Goal: Task Accomplishment & Management: Complete application form

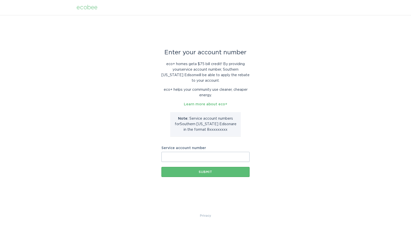
click at [197, 158] on input "Service account number" at bounding box center [205, 157] width 88 height 10
click at [186, 158] on input "Service account number" at bounding box center [205, 157] width 88 height 10
paste input "700237751690"
click at [212, 175] on button "Submit" at bounding box center [205, 172] width 88 height 10
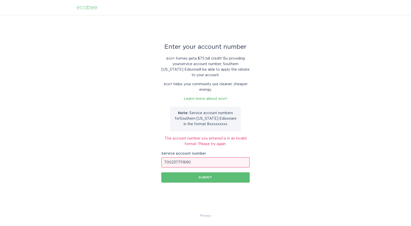
drag, startPoint x: 200, startPoint y: 159, endPoint x: 107, endPoint y: 166, distance: 93.9
click at [107, 166] on div "Enter your account number eco+ homes get a $75 bill credit ! By providing your …" at bounding box center [205, 114] width 411 height 198
paste input "8001457766"
type input "8001457766"
click at [219, 183] on div "Enter your account number eco+ homes get a $75 bill credit ! By providing your …" at bounding box center [205, 113] width 88 height 177
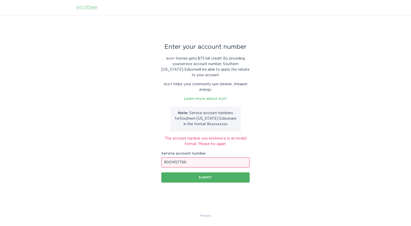
click at [221, 180] on button "Submit" at bounding box center [205, 178] width 88 height 10
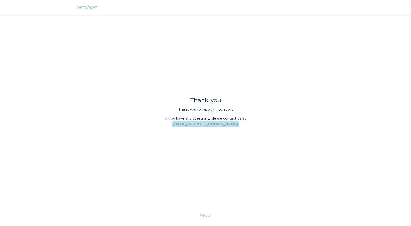
drag, startPoint x: 232, startPoint y: 123, endPoint x: 179, endPoint y: 127, distance: 53.5
click at [179, 127] on div "Thank you Thank you for applying to eco+. If you have any questions, please con…" at bounding box center [205, 114] width 88 height 33
click at [236, 123] on p "If you have any questions, please contact us at [EMAIL_ADDRESS][DOMAIN_NAME] ." at bounding box center [205, 121] width 88 height 11
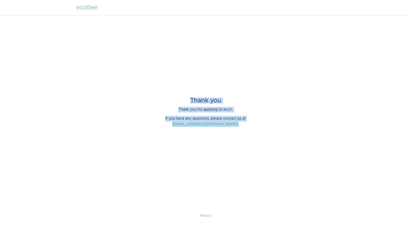
drag, startPoint x: 188, startPoint y: 98, endPoint x: 241, endPoint y: 124, distance: 58.2
click at [241, 124] on div "Thank you Thank you for applying to eco+. If you have any questions, please con…" at bounding box center [205, 112] width 88 height 29
copy div "Thank you Thank you for applying to eco+. If you have any questions, please con…"
